Goal: Find specific page/section: Find specific page/section

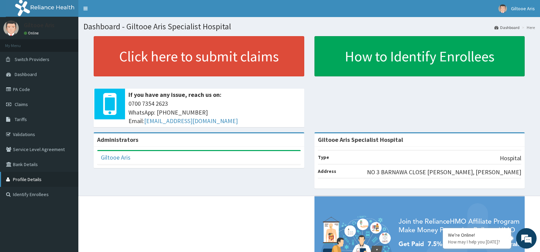
click at [33, 180] on link "Profile Details" at bounding box center [39, 179] width 78 height 15
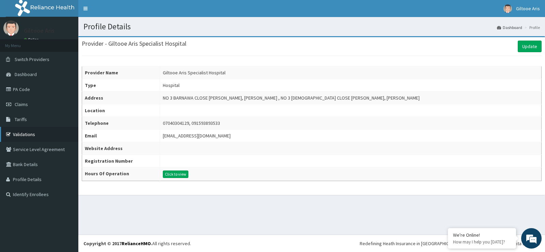
click at [39, 130] on link "Validations" at bounding box center [39, 134] width 78 height 15
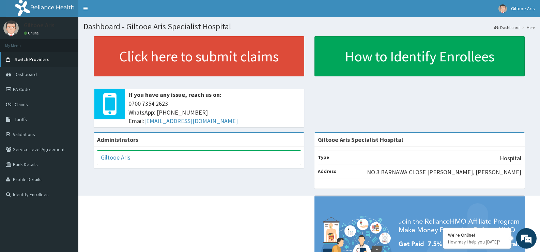
click at [33, 62] on span "Switch Providers" at bounding box center [32, 59] width 35 height 6
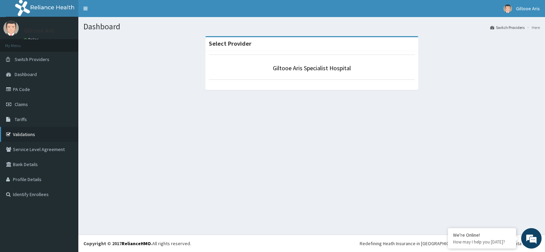
click at [26, 134] on link "Validations" at bounding box center [39, 134] width 78 height 15
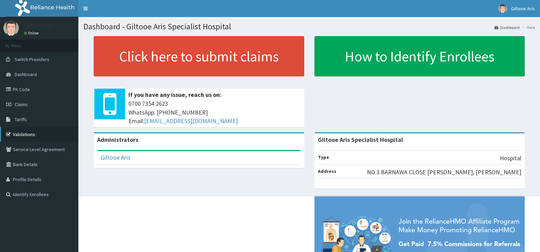
click at [30, 134] on link "Validations" at bounding box center [39, 134] width 78 height 15
